Goal: Information Seeking & Learning: Learn about a topic

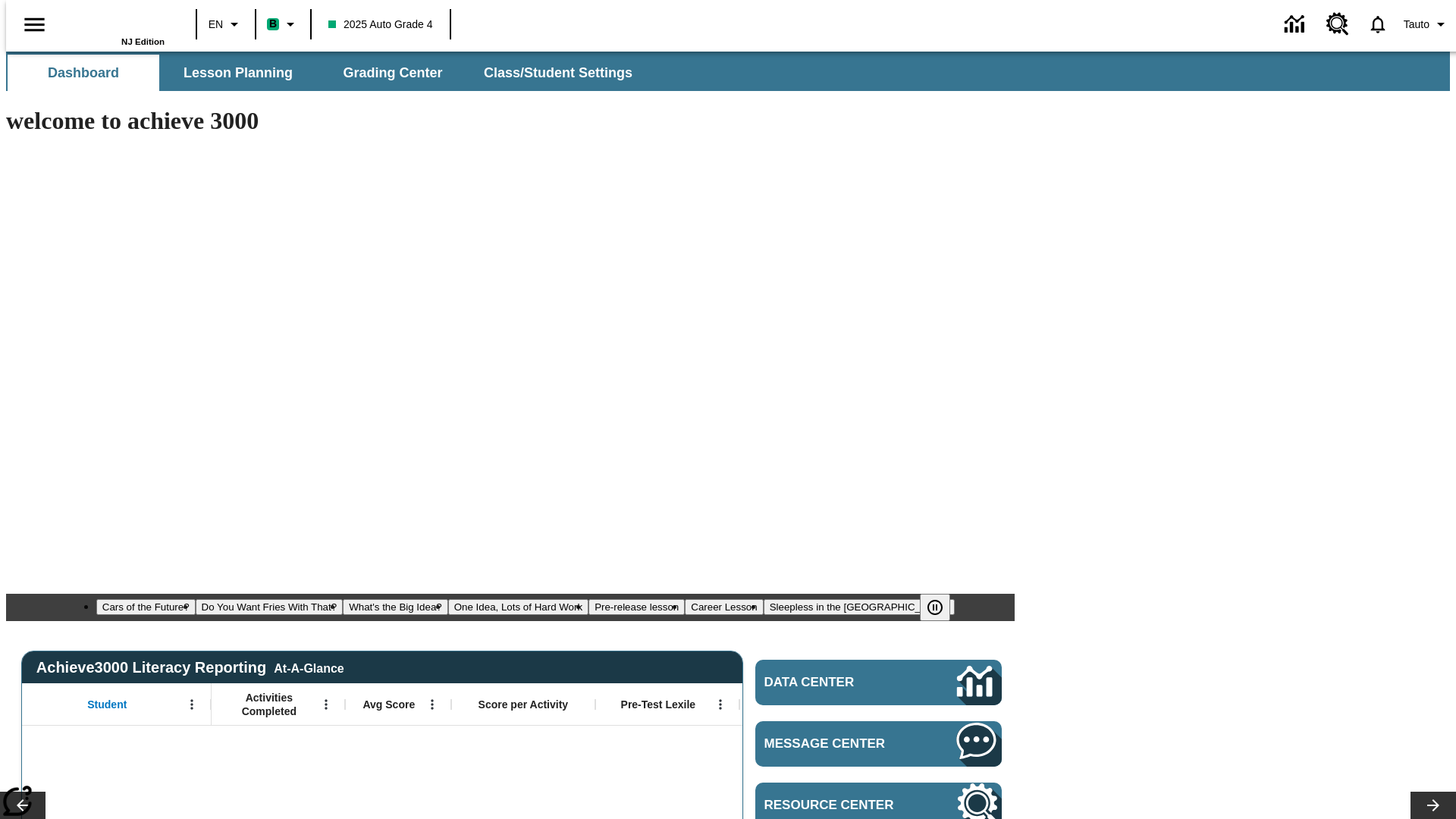
type input "-1"
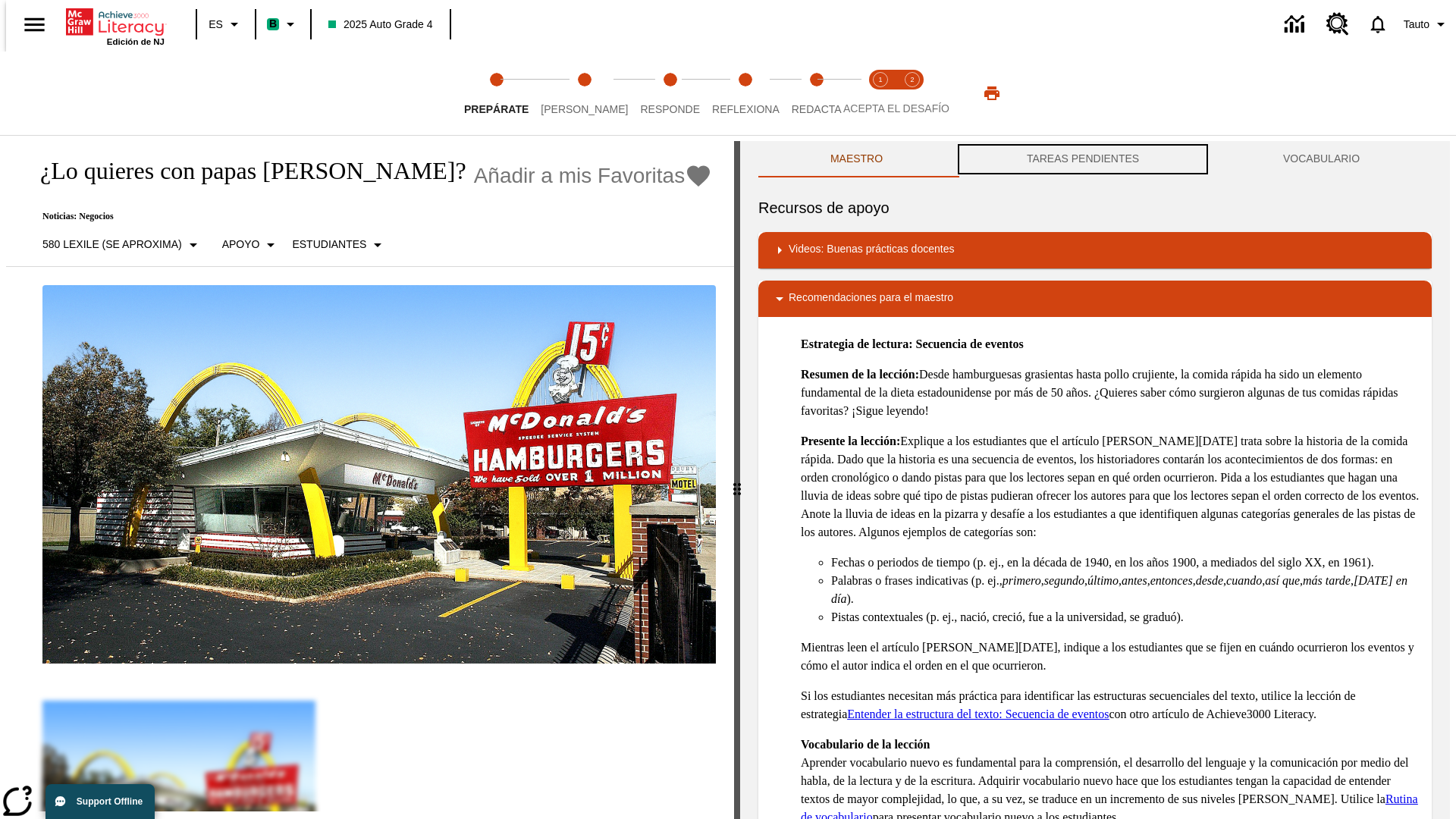
click at [1083, 159] on button "TAREAS PENDIENTES" at bounding box center [1083, 159] width 256 height 36
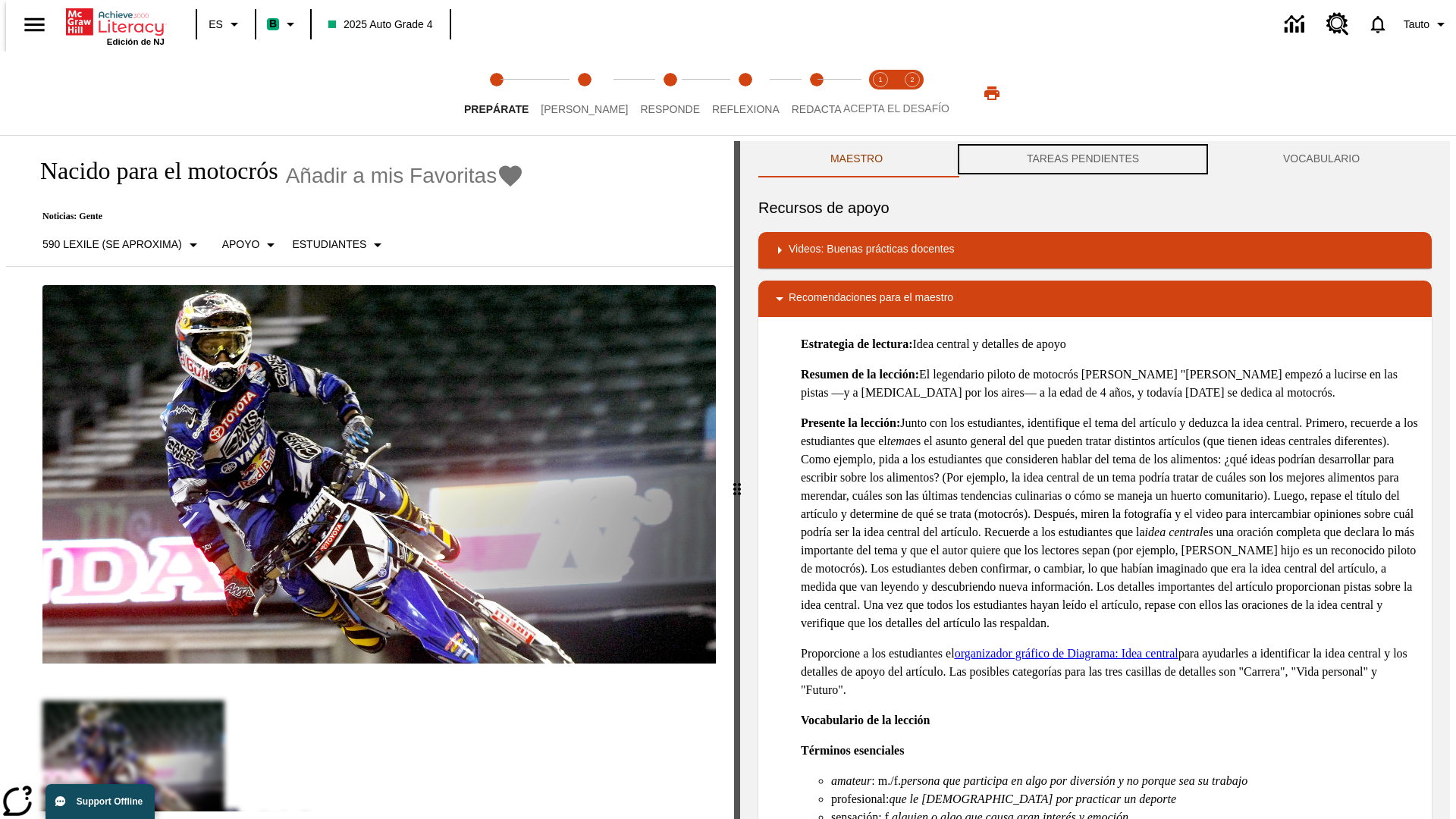
click at [1083, 159] on button "TAREAS PENDIENTES" at bounding box center [1083, 159] width 256 height 36
